Goal: Information Seeking & Learning: Learn about a topic

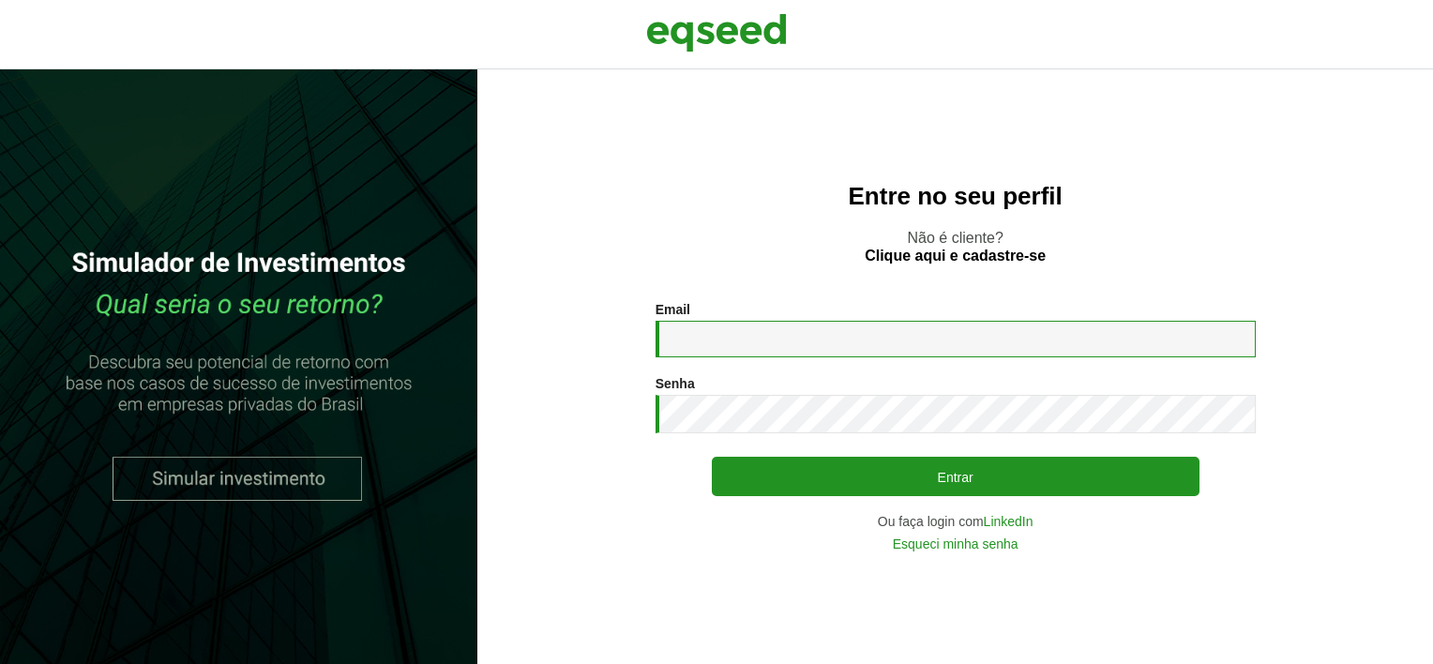
type input "**********"
click at [1219, 233] on p "Não é cliente? Clique aqui e cadastre-se" at bounding box center [955, 247] width 881 height 36
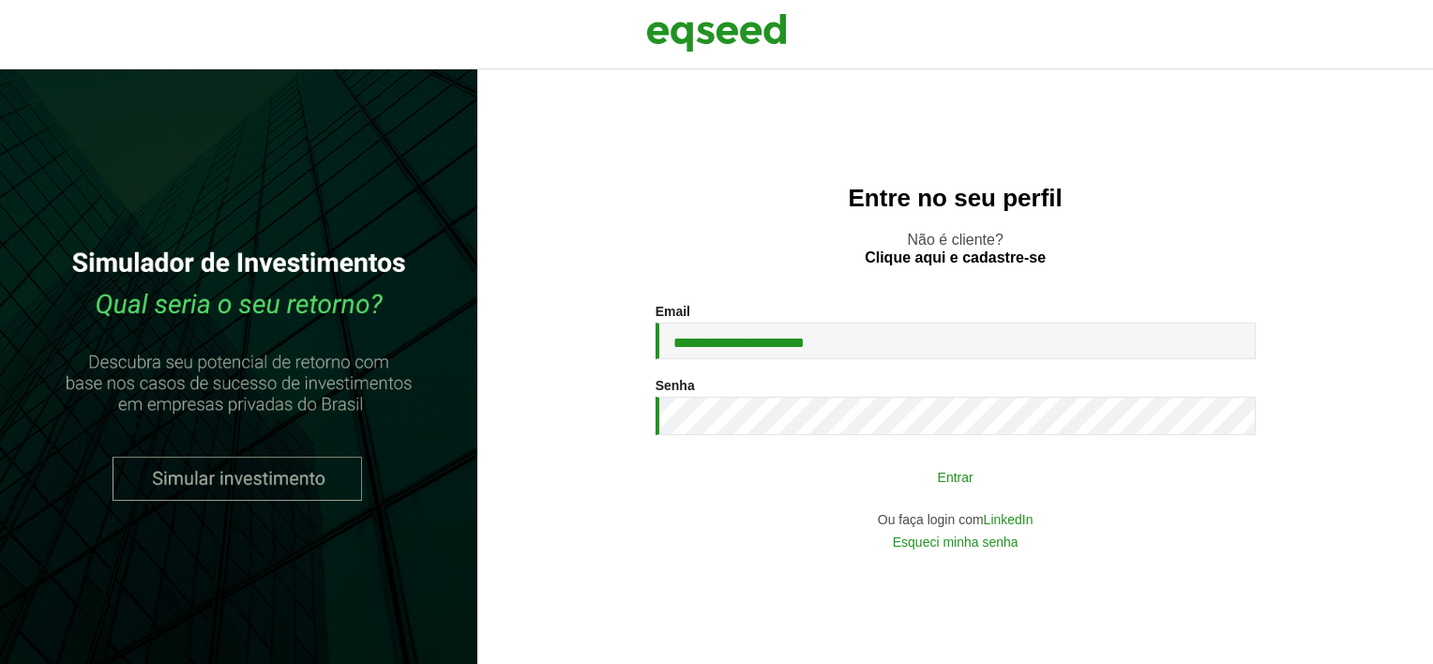
click at [983, 478] on button "Entrar" at bounding box center [956, 477] width 488 height 36
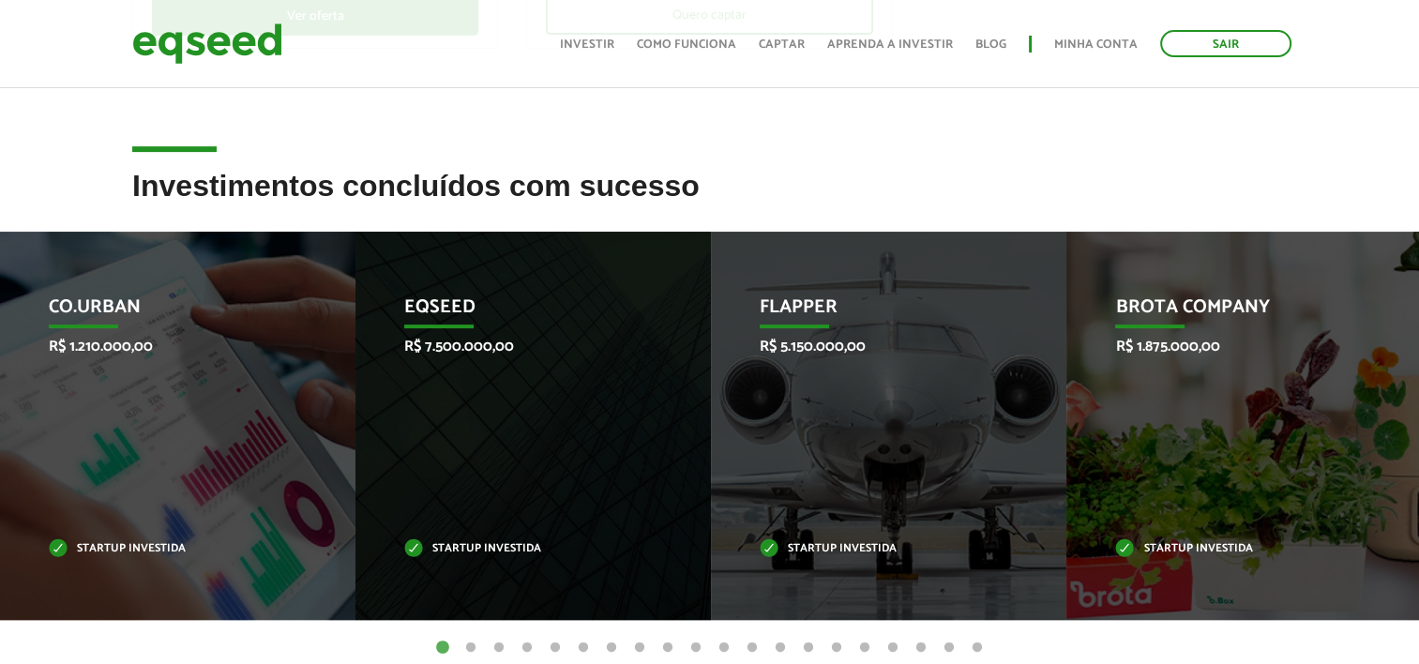
scroll to position [753, 0]
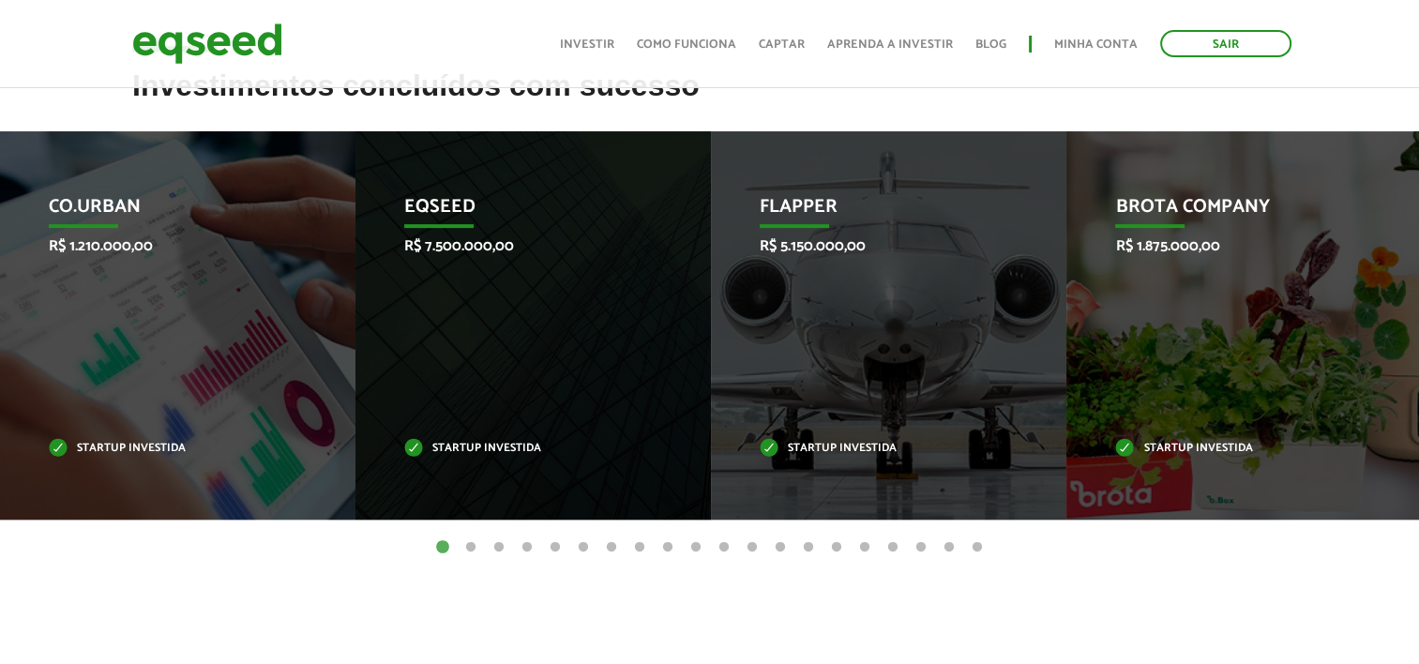
click at [465, 544] on button "2" at bounding box center [470, 547] width 19 height 19
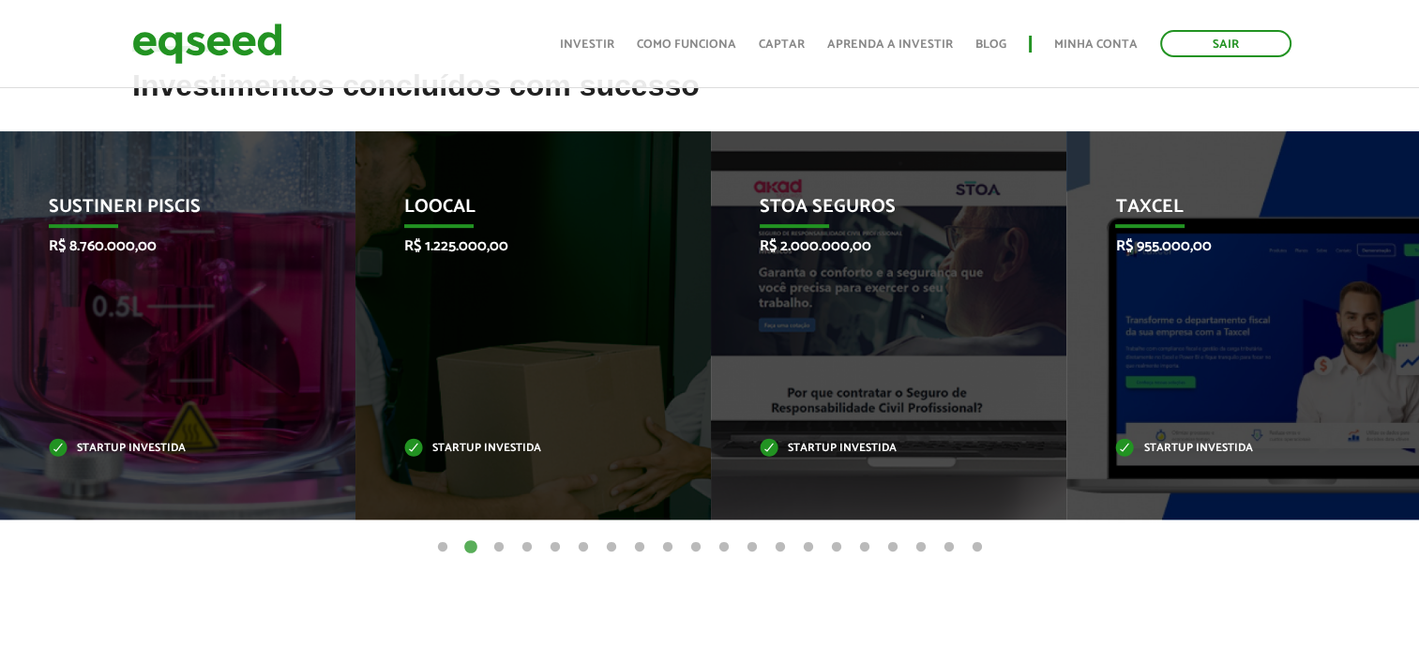
click at [503, 546] on button "3" at bounding box center [499, 547] width 19 height 19
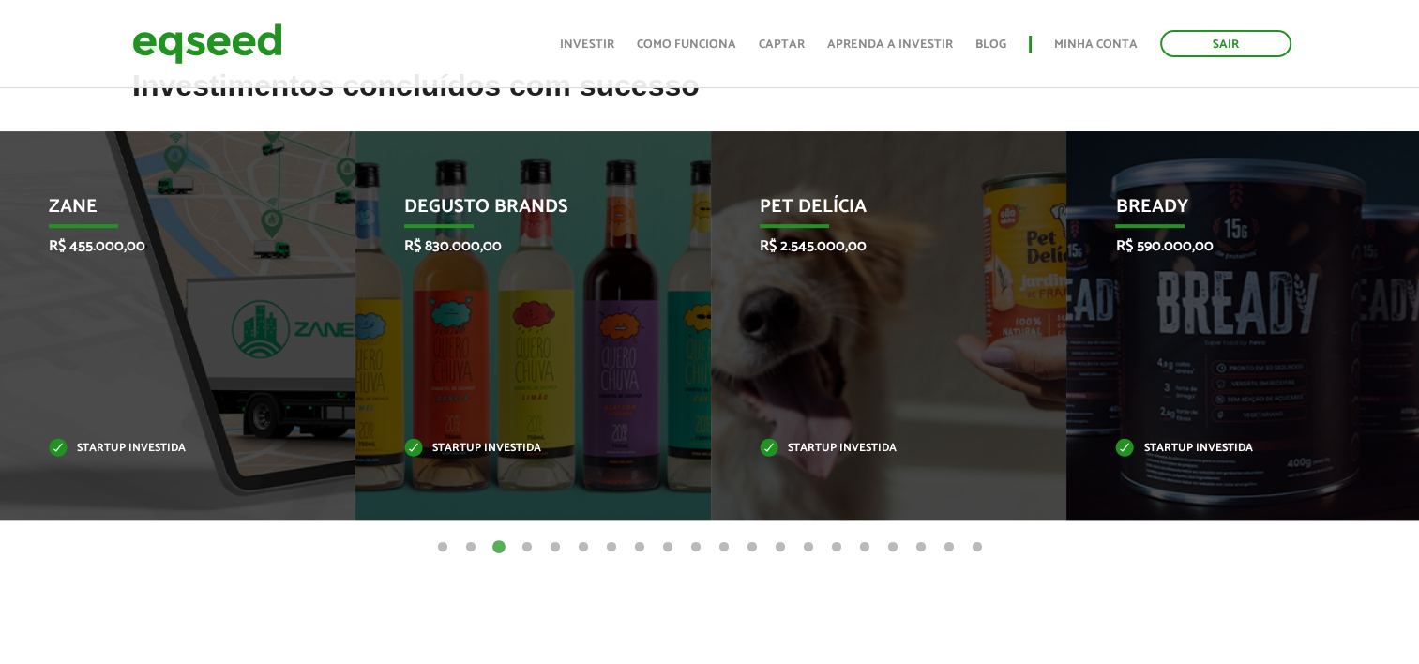
click at [528, 548] on button "4" at bounding box center [527, 547] width 19 height 19
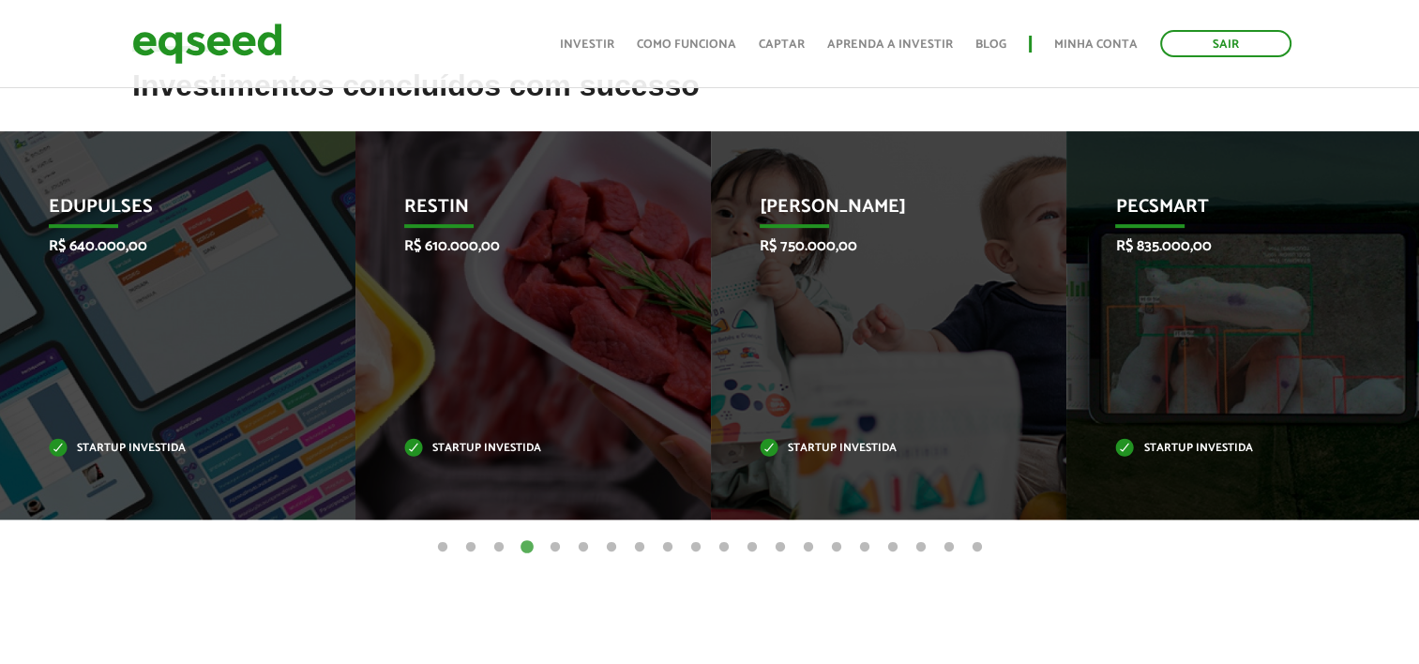
click at [555, 548] on button "5" at bounding box center [555, 547] width 19 height 19
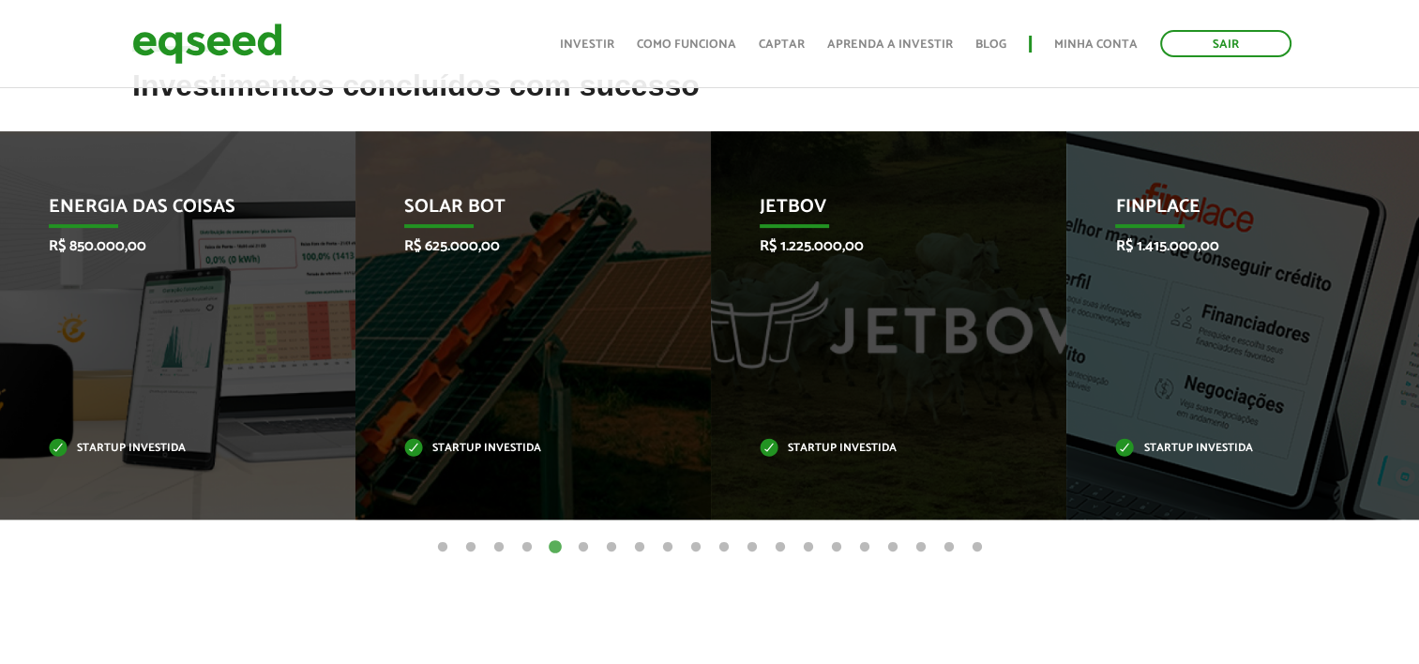
click at [582, 548] on button "6" at bounding box center [583, 547] width 19 height 19
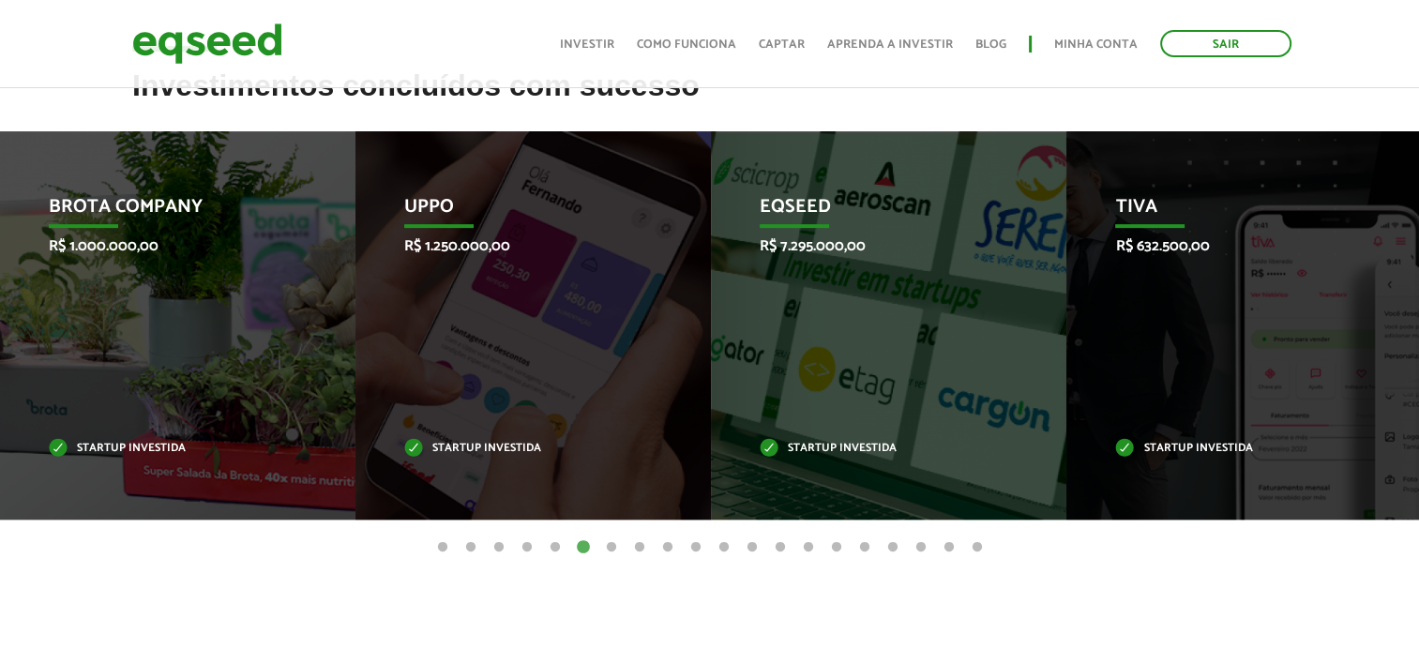
click at [612, 545] on button "7" at bounding box center [611, 547] width 19 height 19
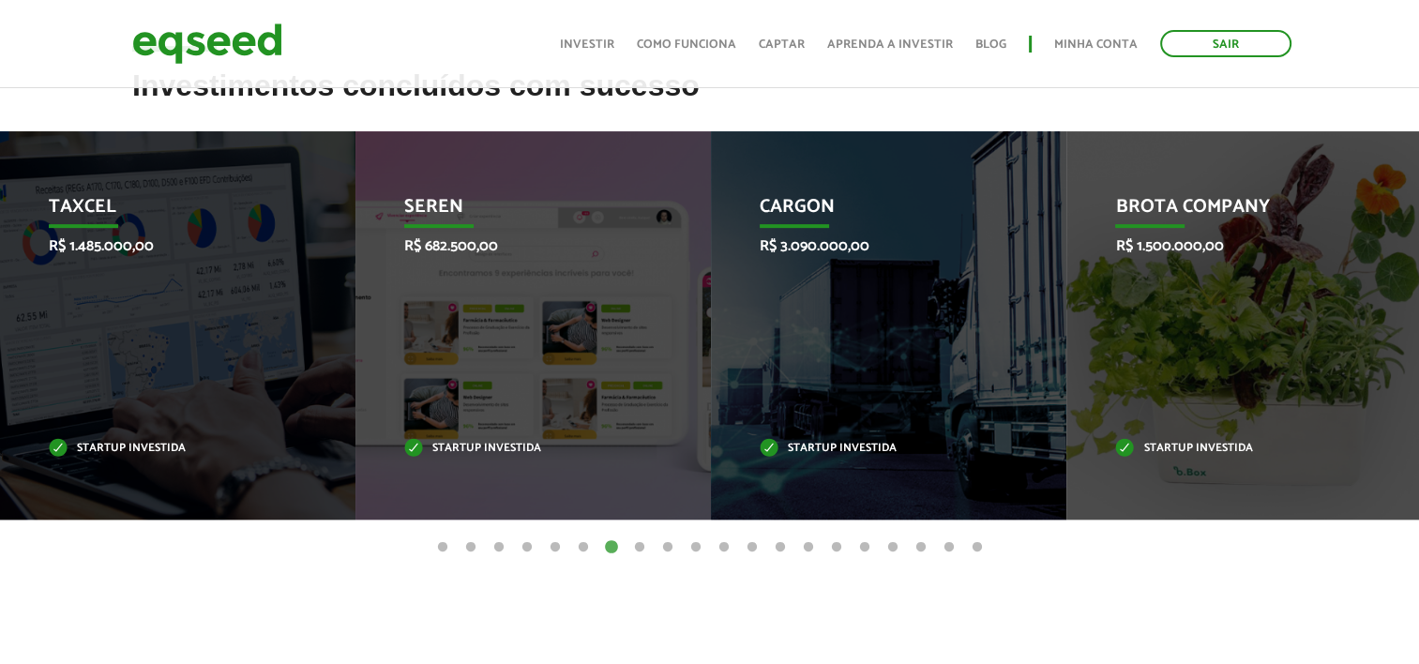
click at [637, 545] on button "8" at bounding box center [639, 547] width 19 height 19
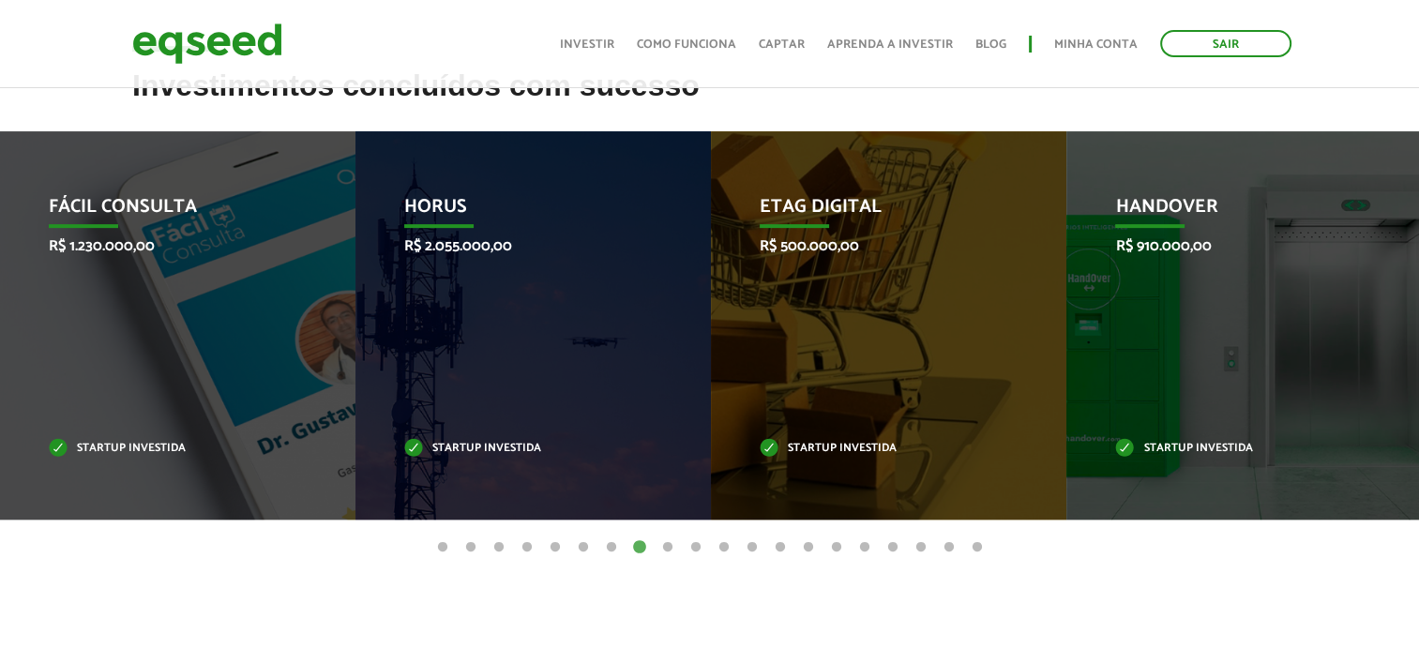
click at [667, 542] on button "9" at bounding box center [667, 547] width 19 height 19
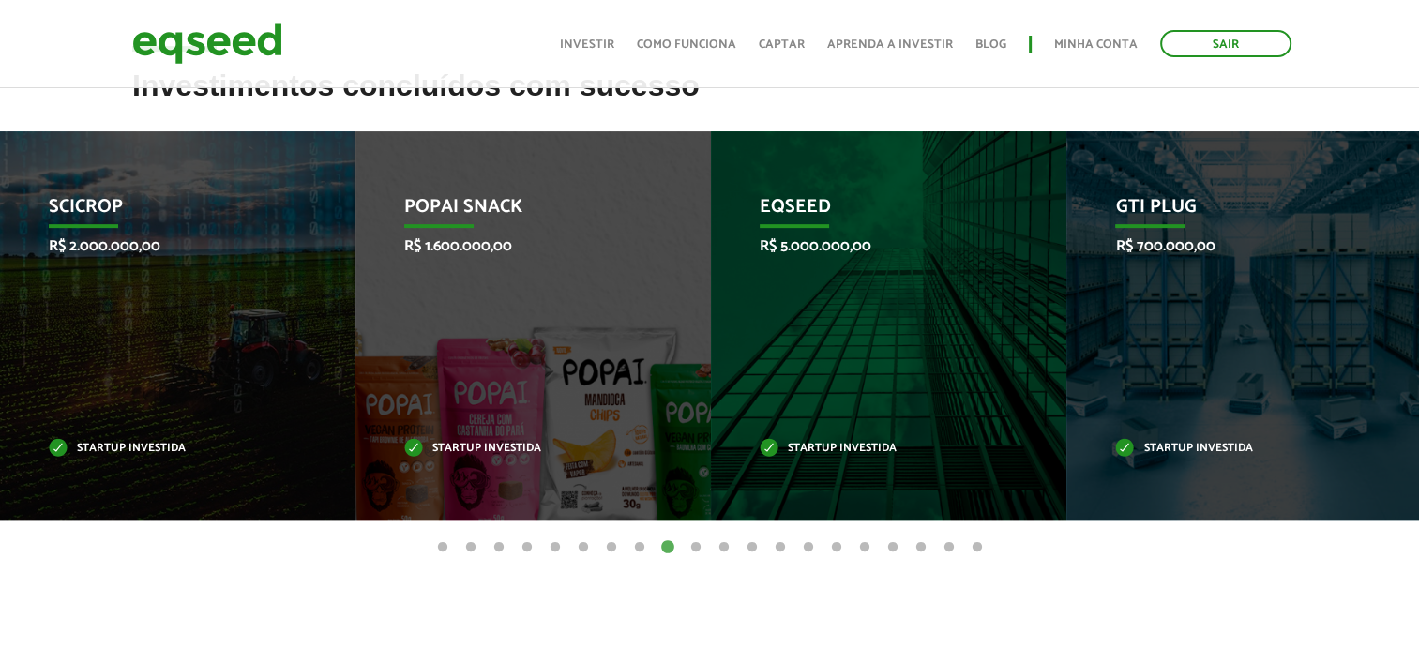
click at [692, 540] on button "10" at bounding box center [696, 547] width 19 height 19
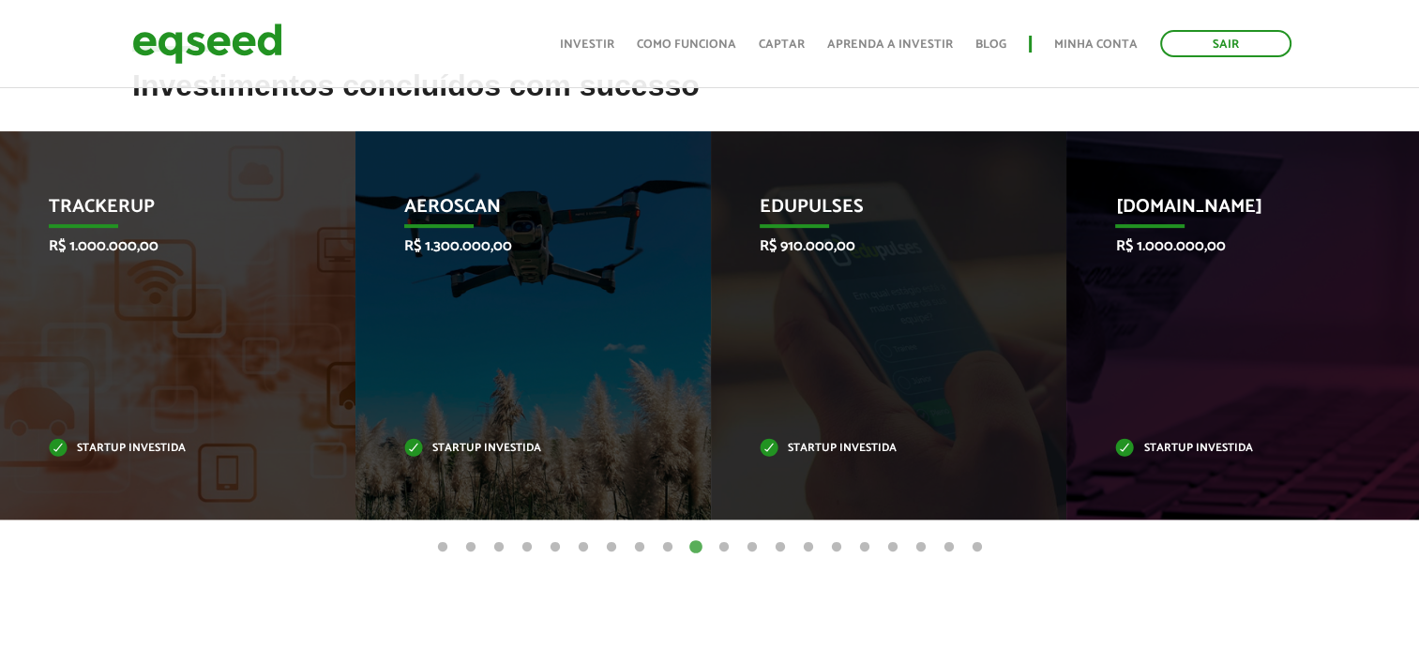
click at [720, 540] on button "11" at bounding box center [724, 547] width 19 height 19
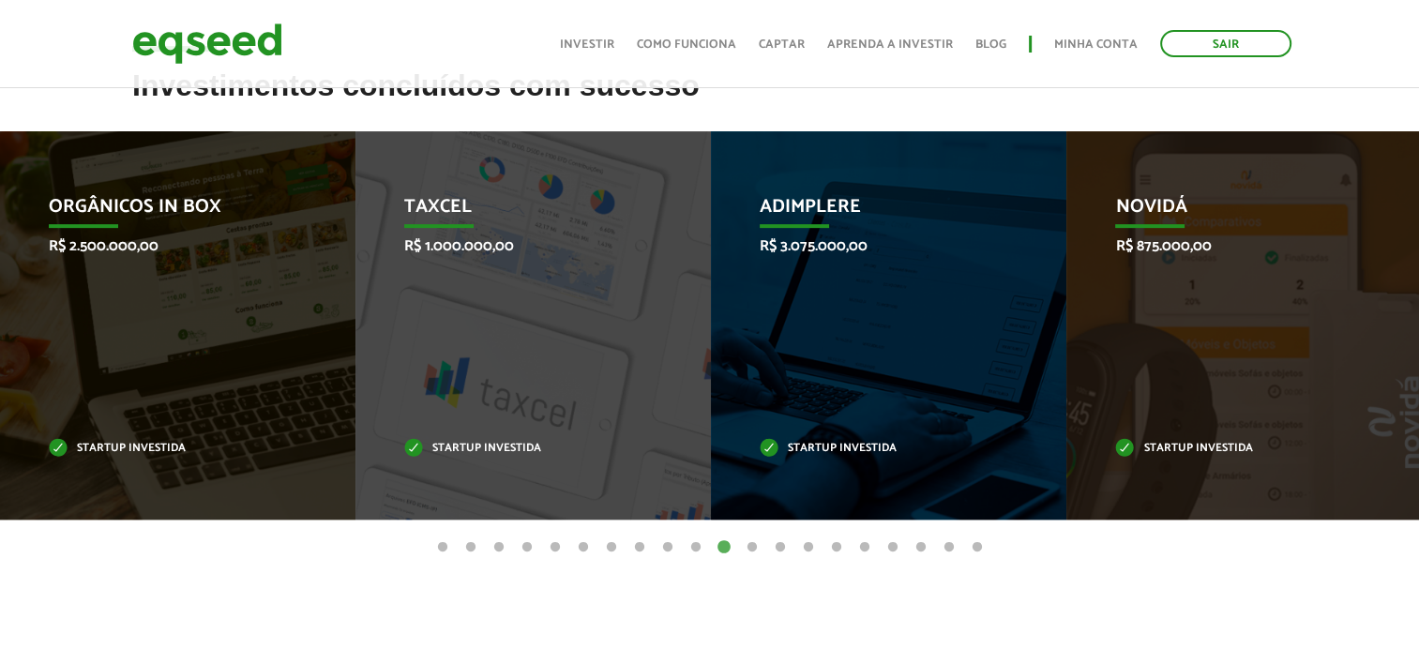
click at [752, 544] on button "12" at bounding box center [752, 547] width 19 height 19
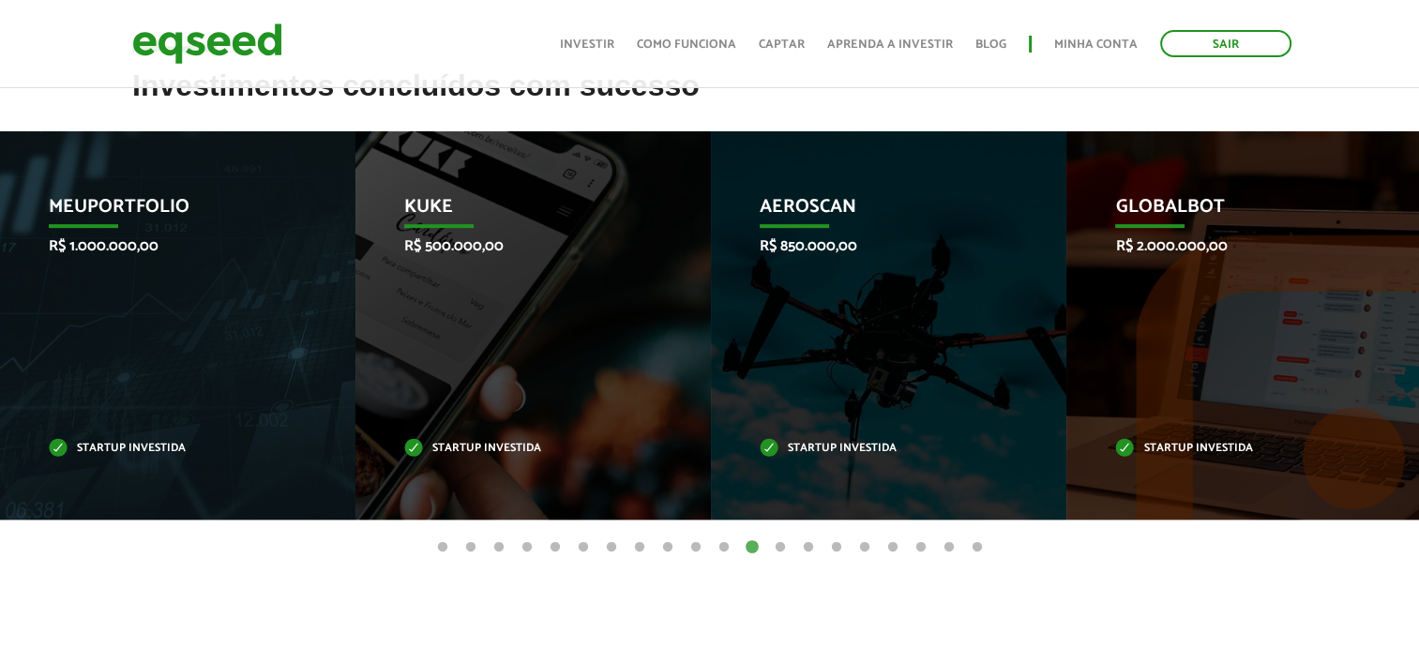
click at [785, 544] on button "13" at bounding box center [780, 547] width 19 height 19
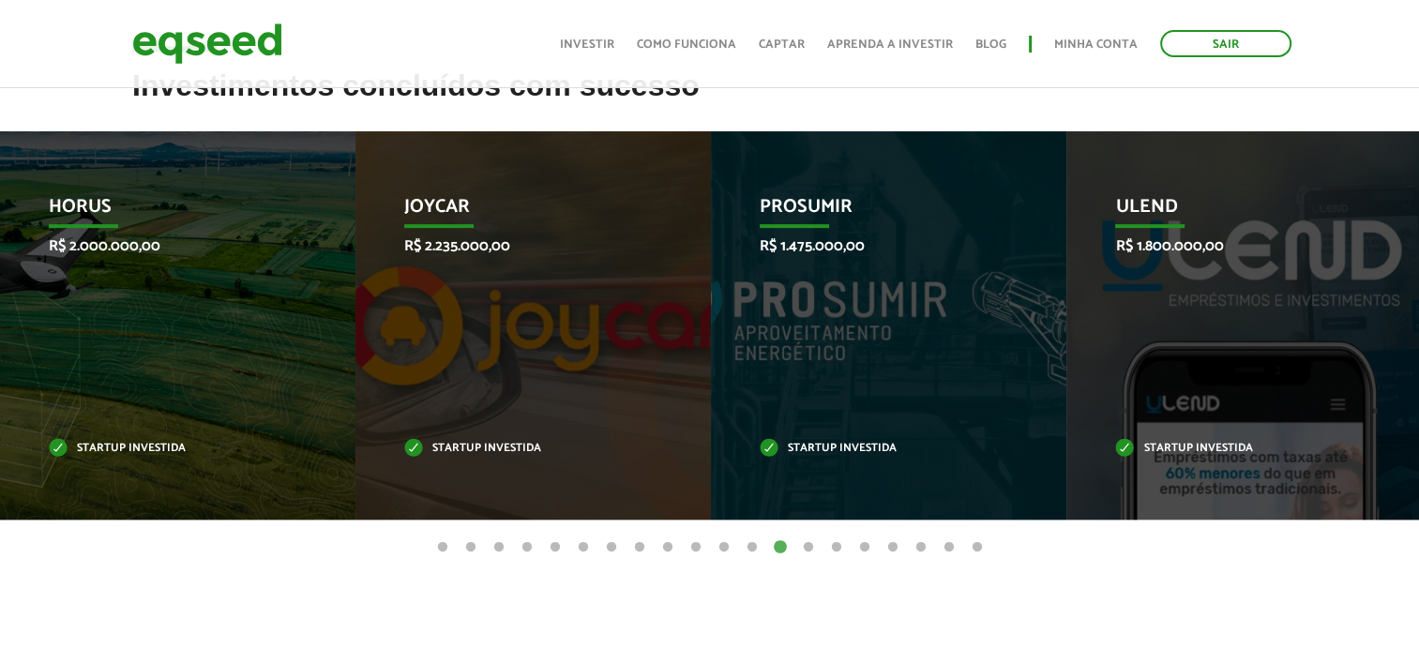
click at [808, 541] on button "14" at bounding box center [808, 547] width 19 height 19
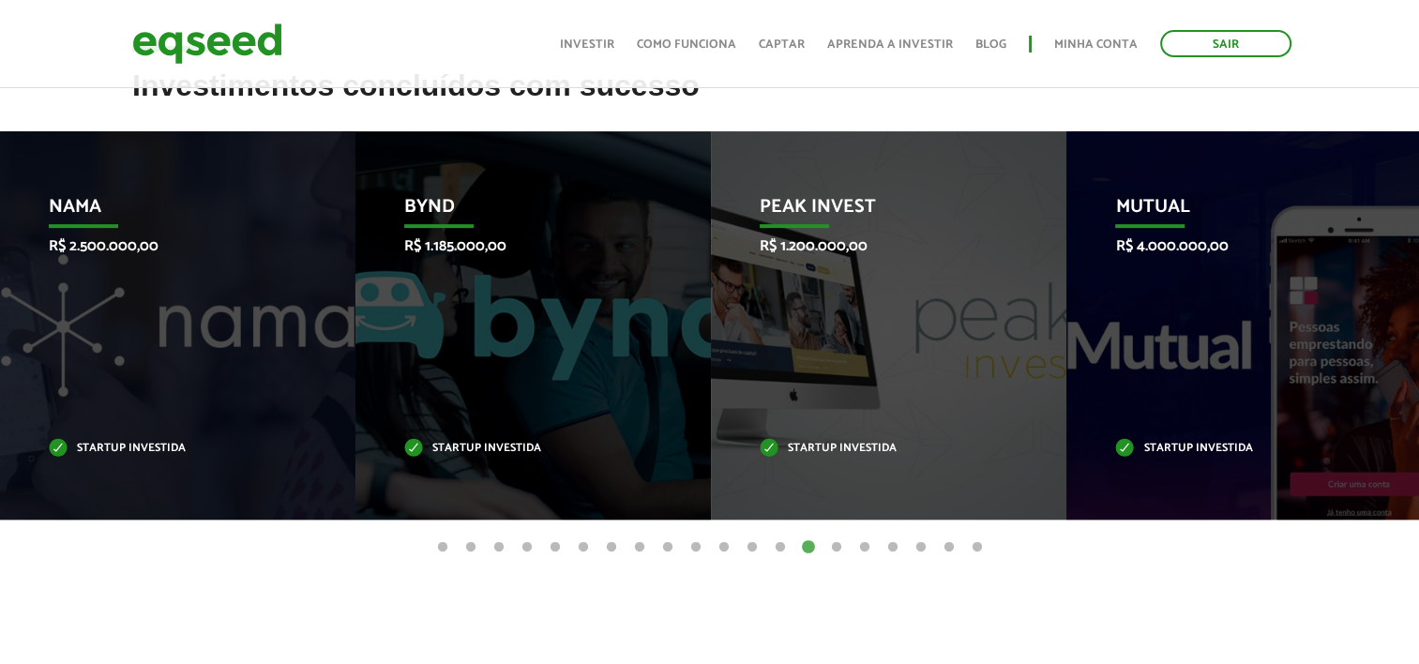
click at [837, 545] on button "15" at bounding box center [836, 547] width 19 height 19
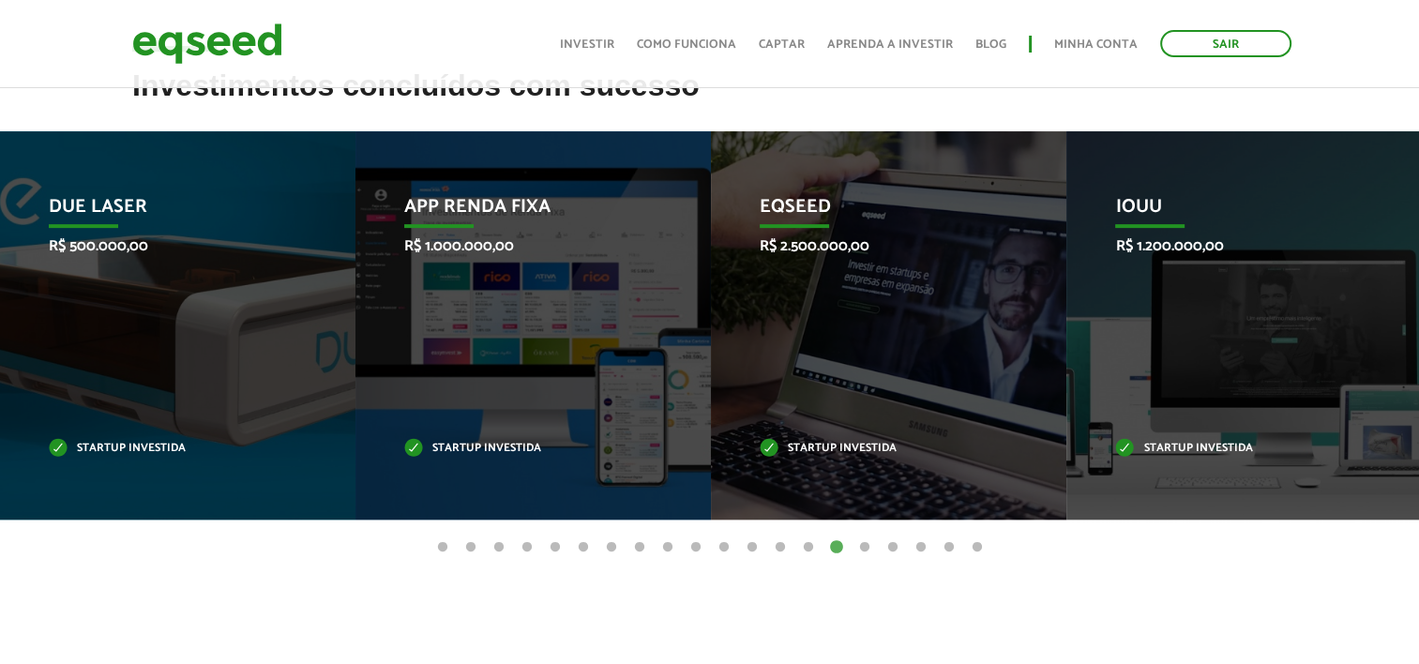
click at [865, 546] on button "16" at bounding box center [864, 547] width 19 height 19
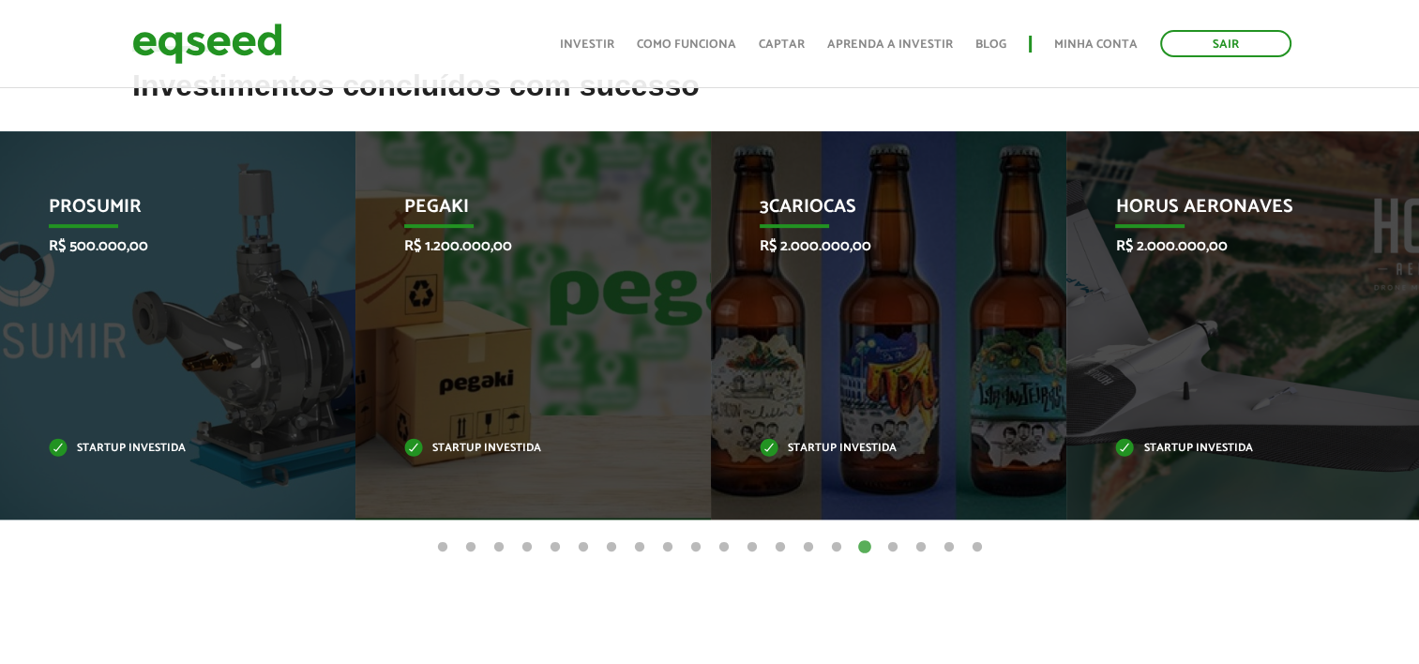
click at [890, 546] on button "17" at bounding box center [893, 547] width 19 height 19
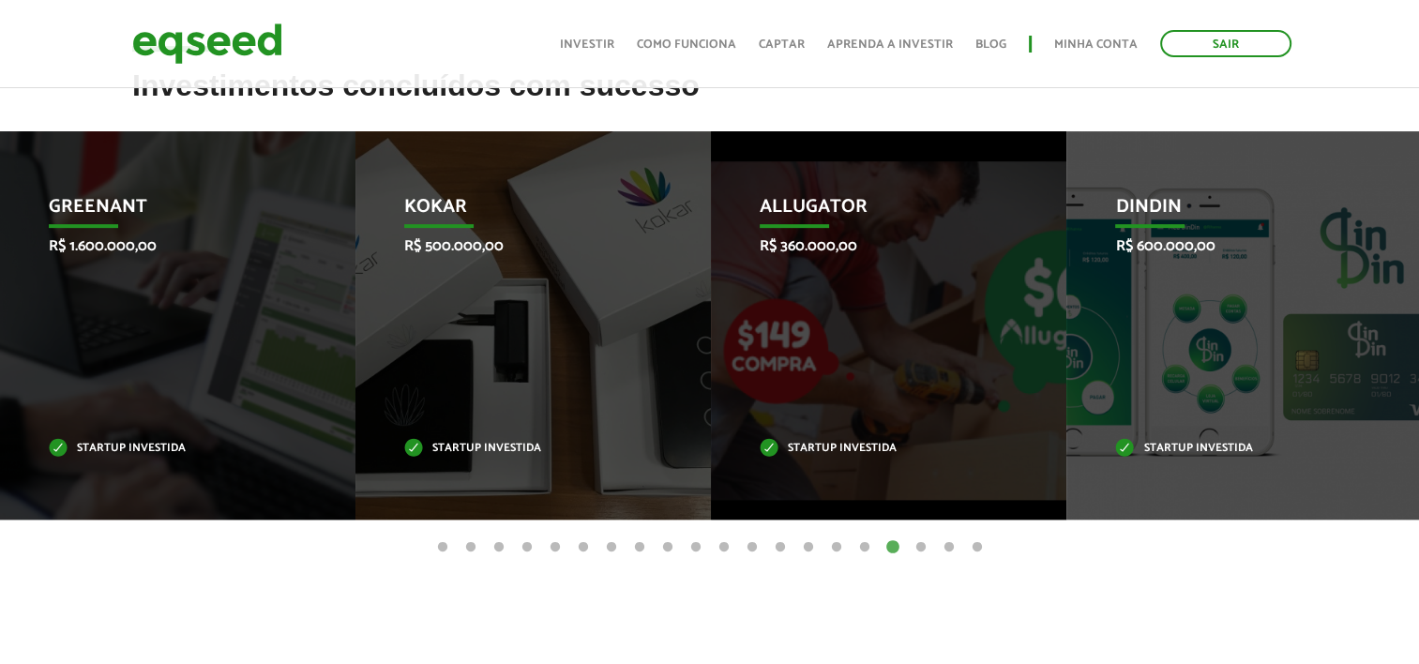
click at [919, 545] on button "18" at bounding box center [921, 547] width 19 height 19
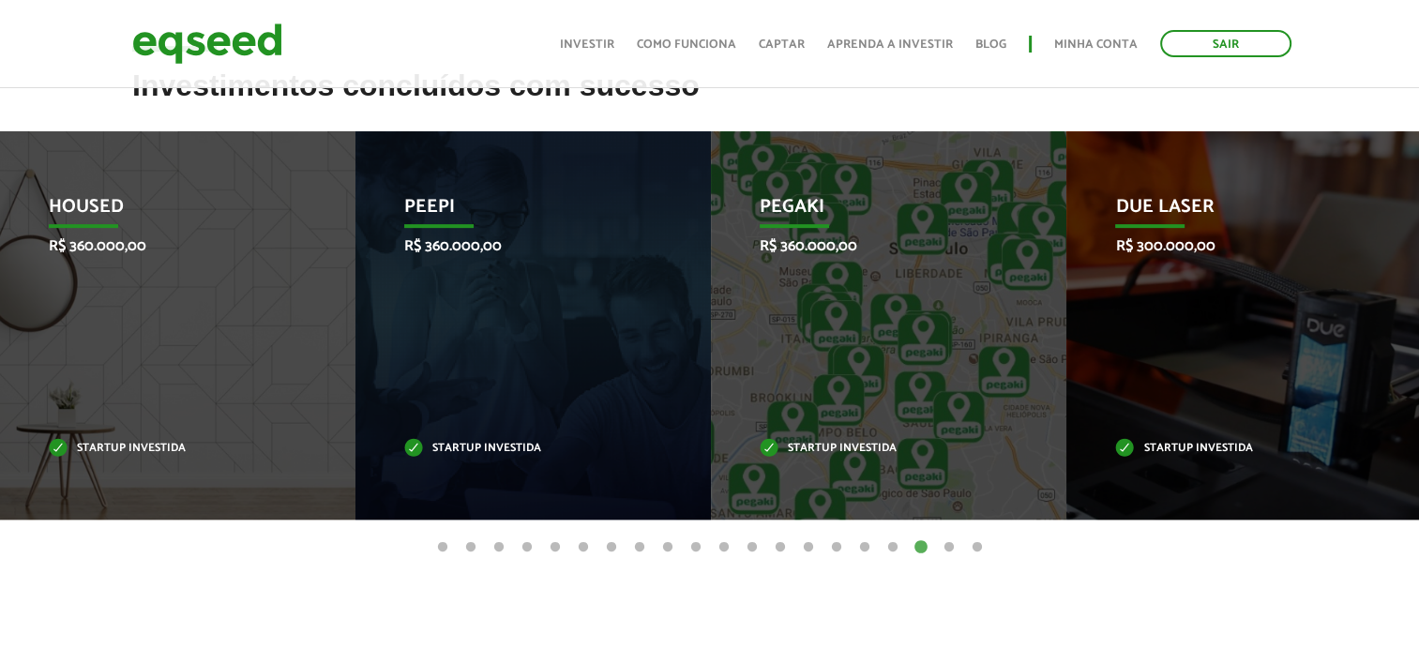
click at [947, 546] on button "19" at bounding box center [949, 547] width 19 height 19
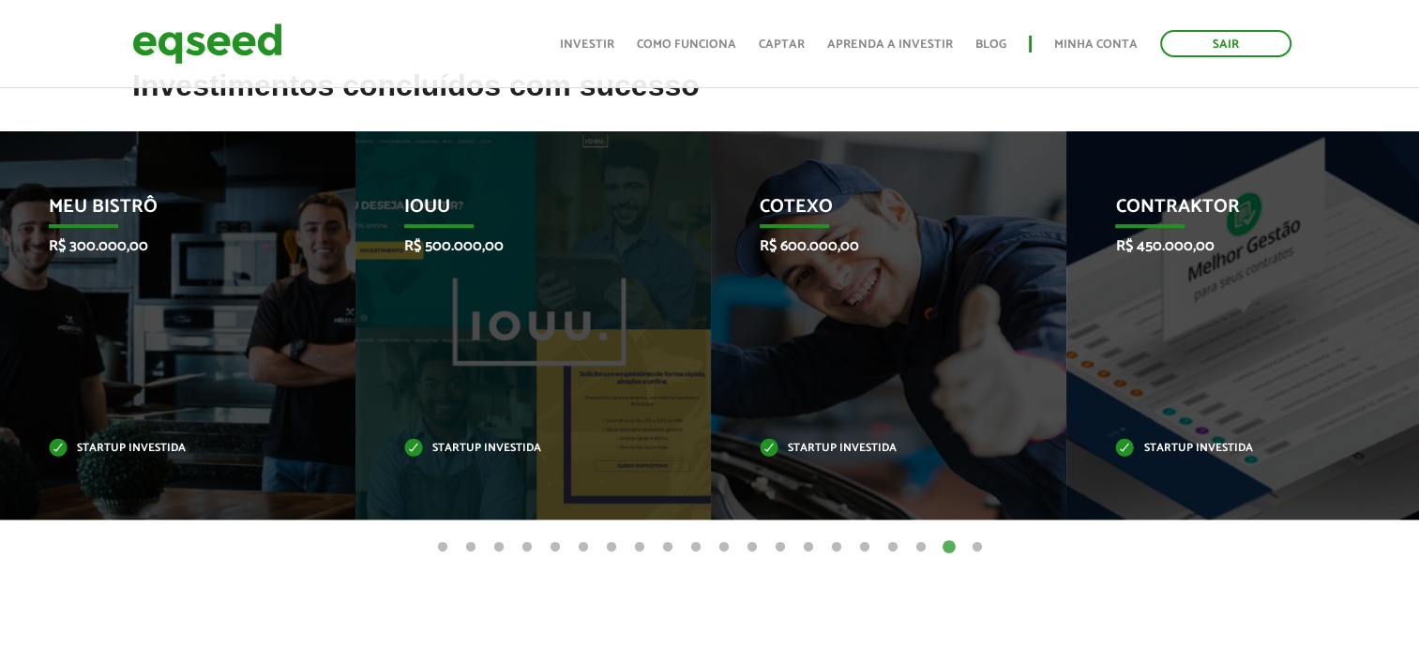
click at [975, 546] on button "20" at bounding box center [977, 547] width 19 height 19
